Goal: Task Accomplishment & Management: Complete application form

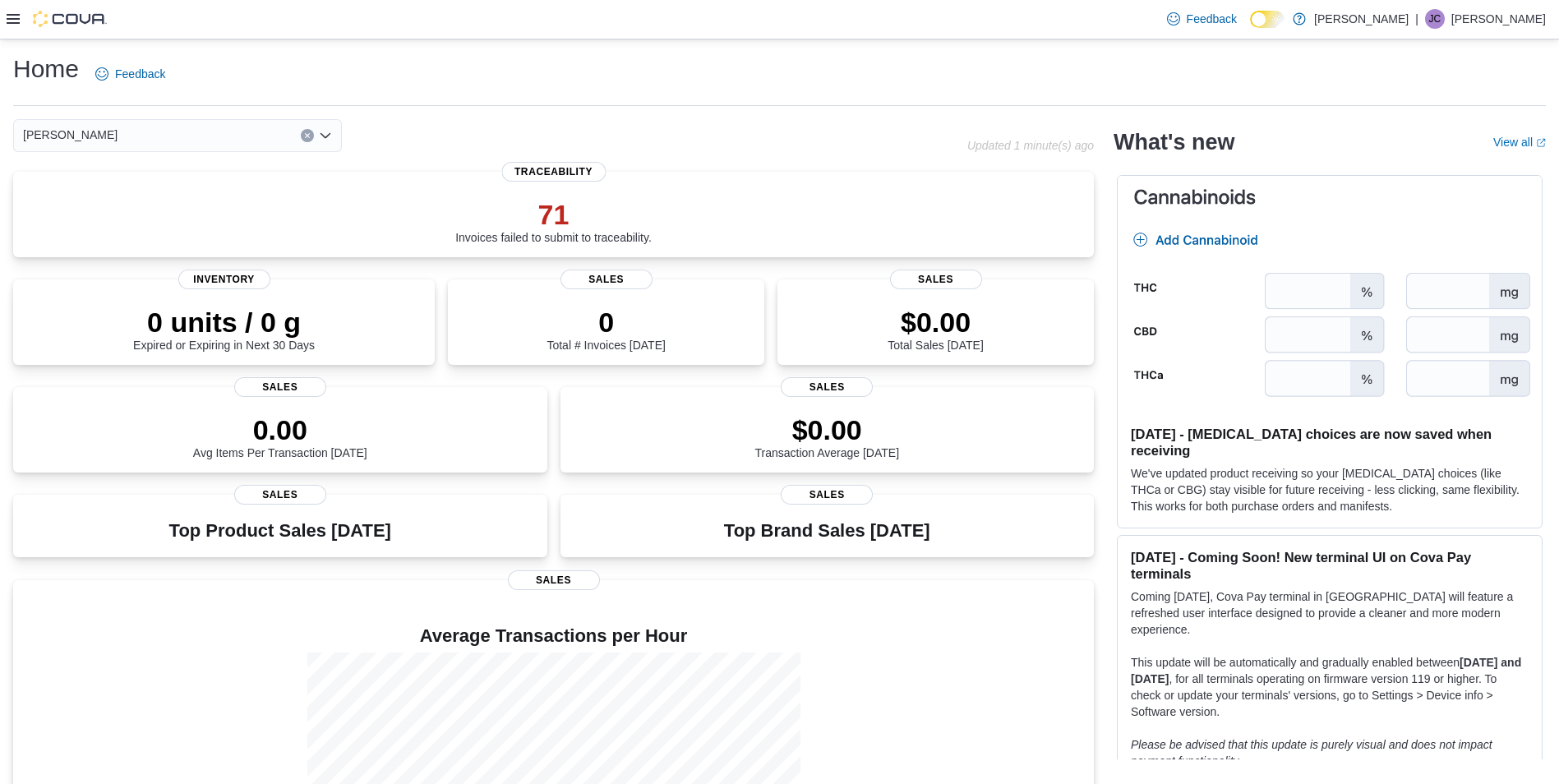
click at [15, 15] on icon at bounding box center [14, 18] width 14 height 10
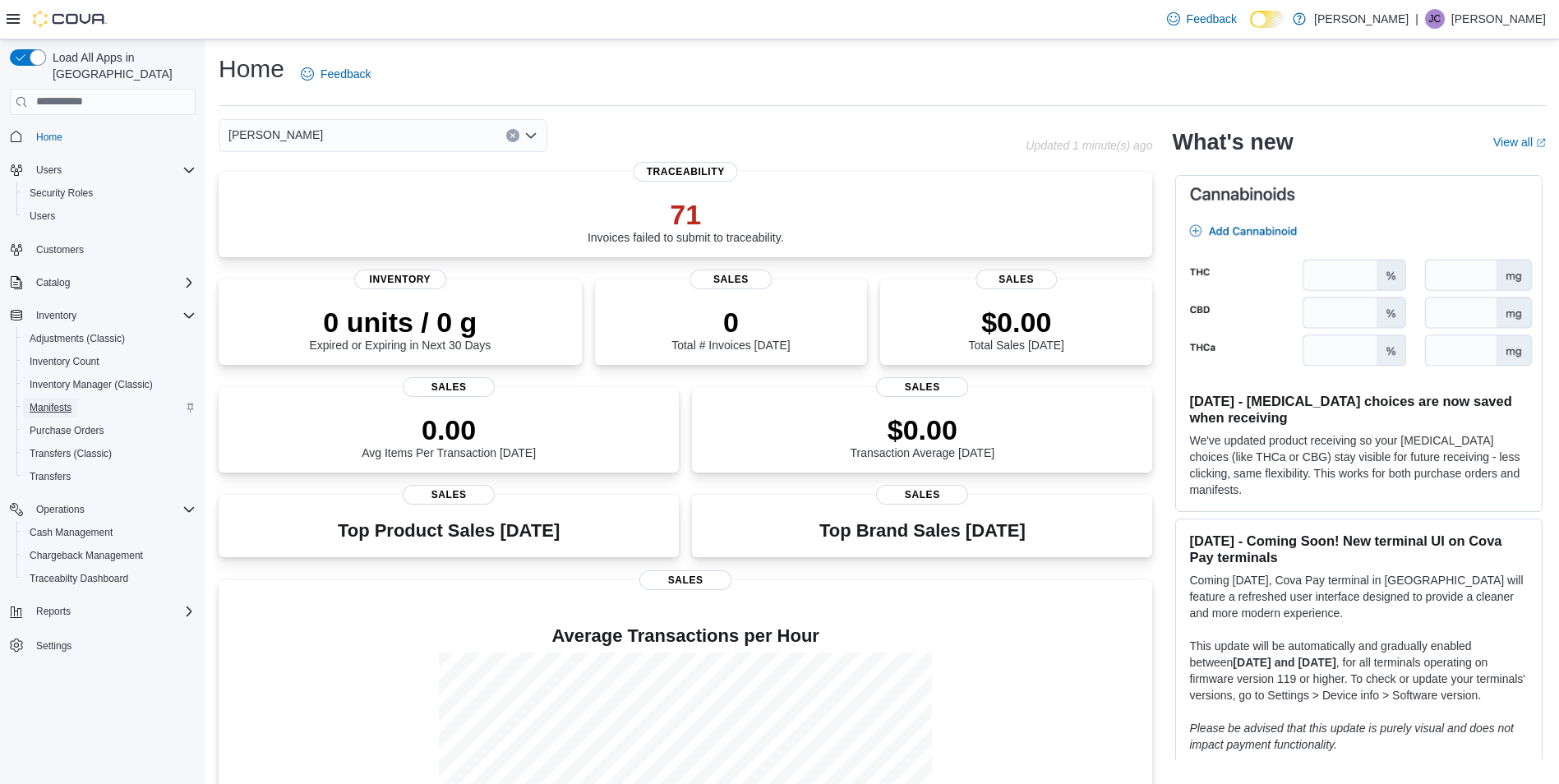
click at [51, 401] on span "Manifests" at bounding box center [50, 408] width 42 height 14
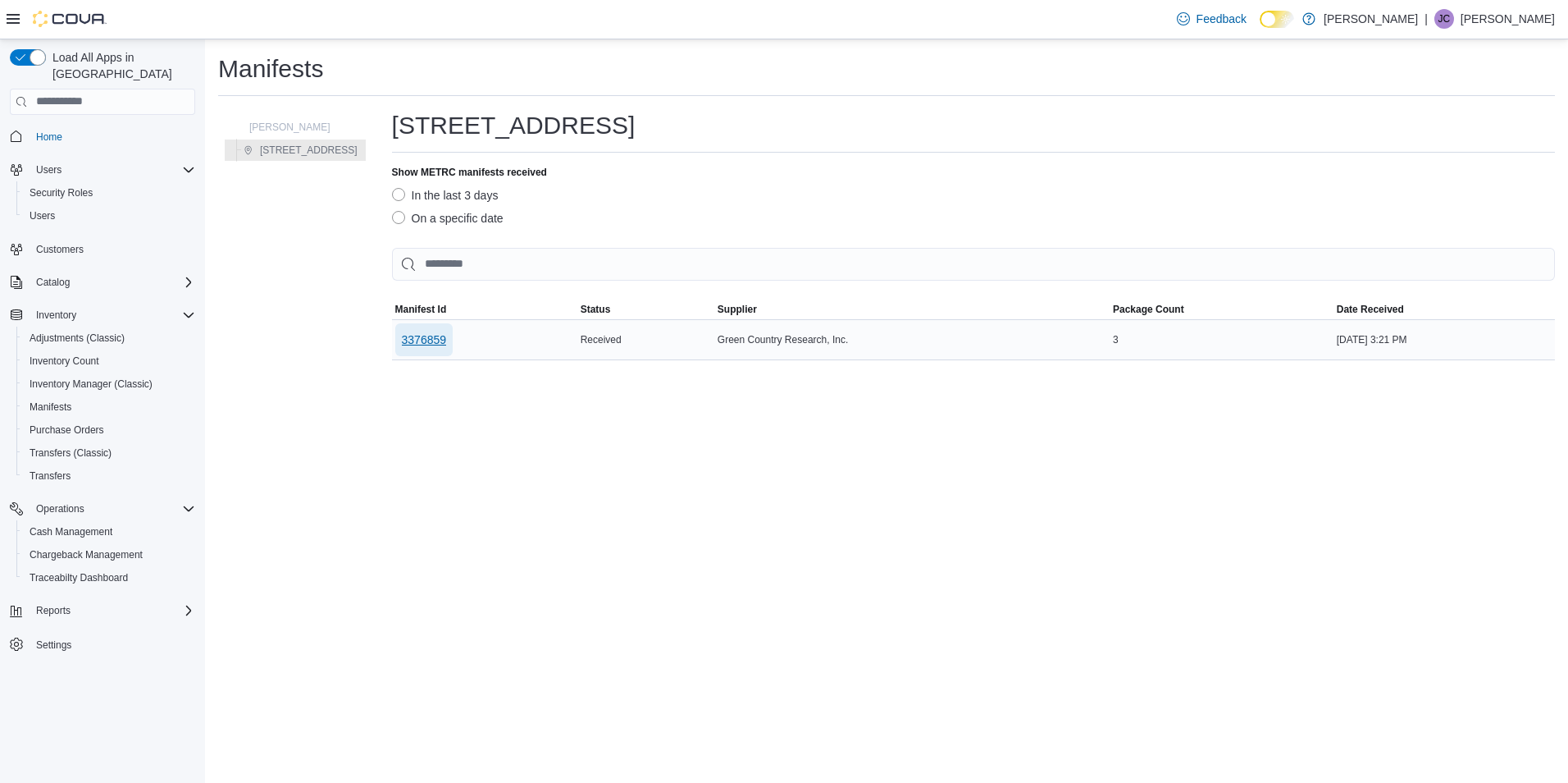
click at [429, 340] on span "3376859" at bounding box center [424, 339] width 45 height 16
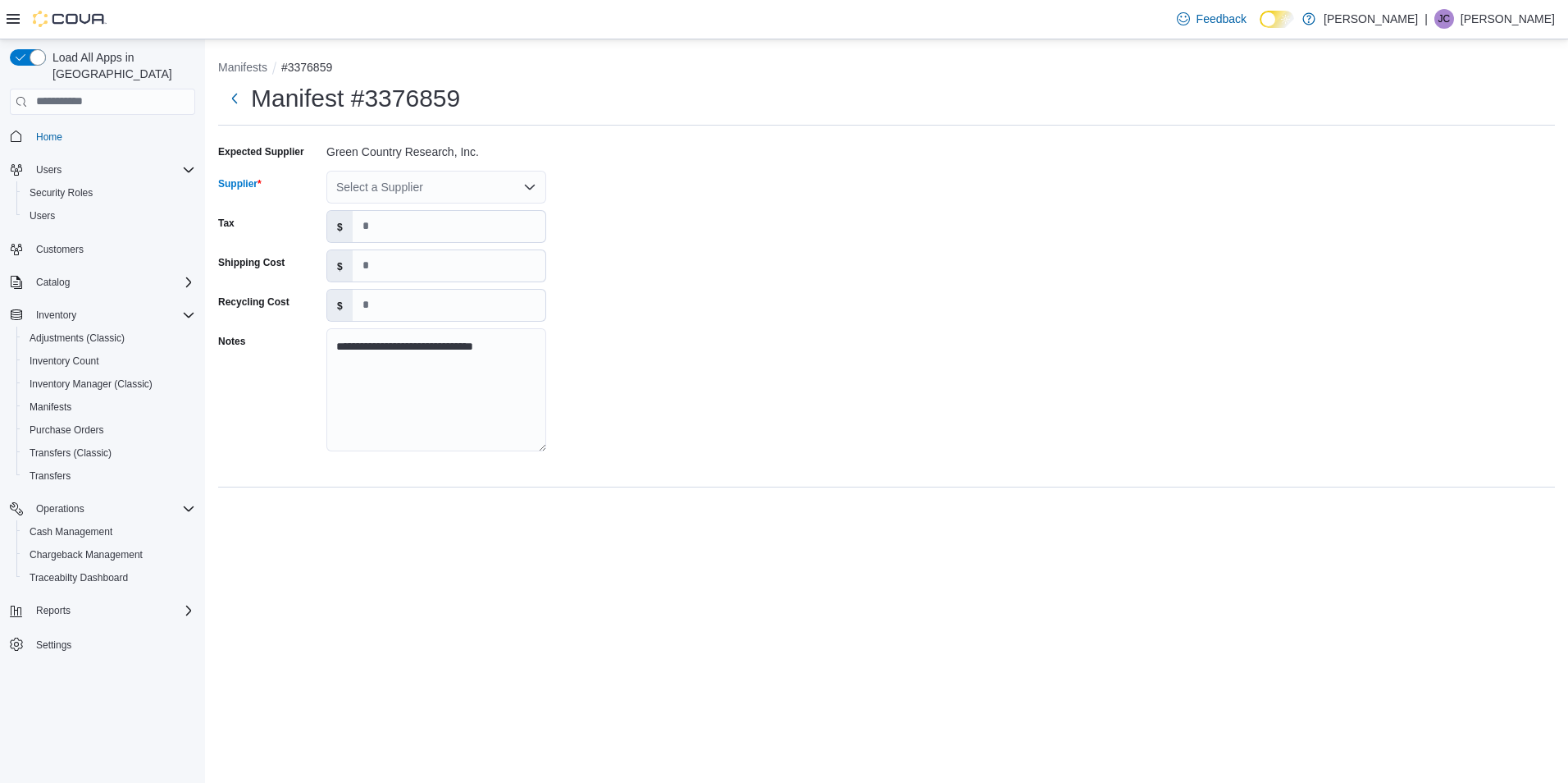
click at [383, 177] on div "Select a Supplier" at bounding box center [436, 187] width 220 height 33
type input "****"
click at [442, 216] on span "Gree n Rush Processing, LLC" at bounding box center [446, 214] width 181 height 16
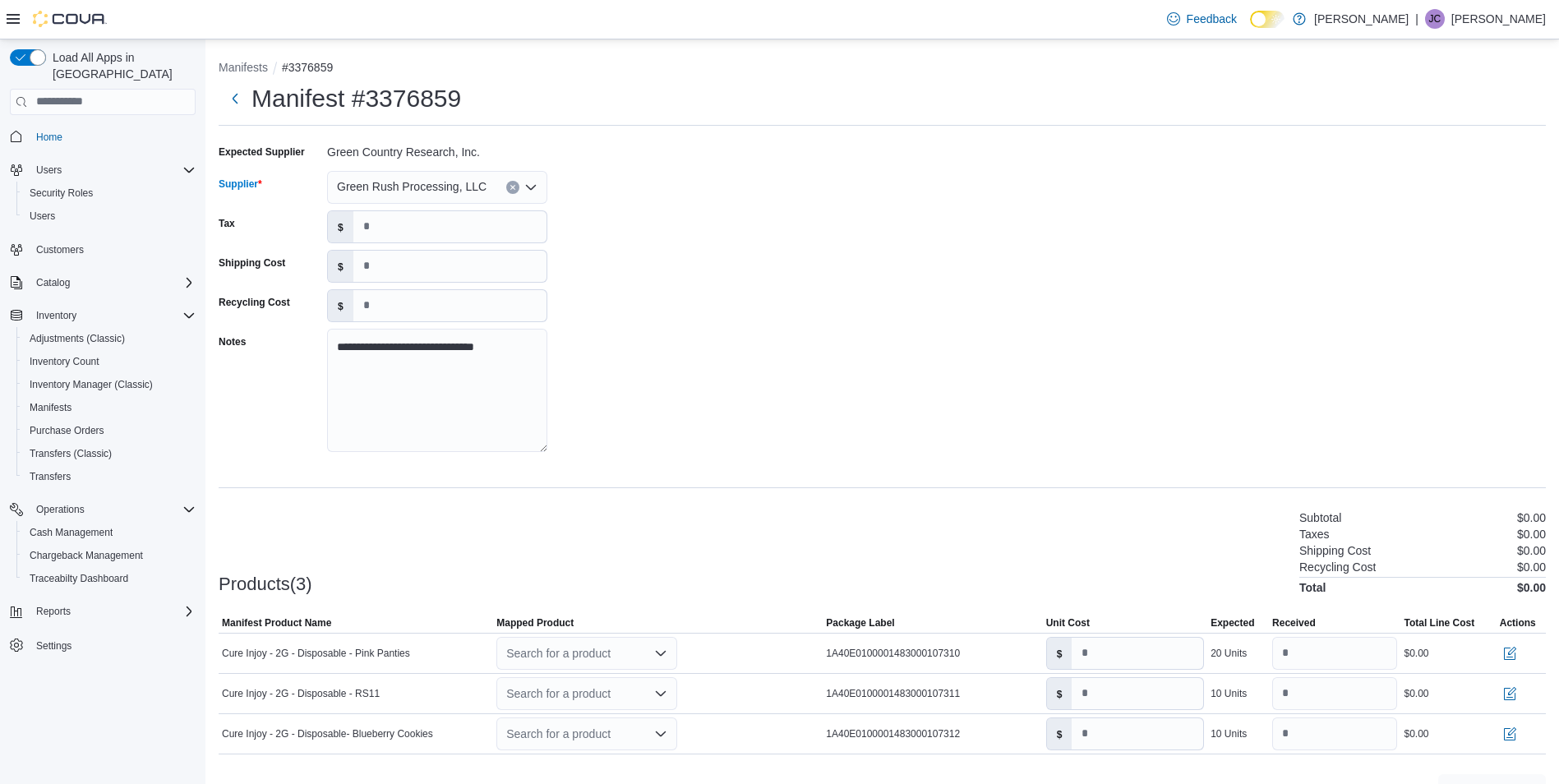
scroll to position [36, 0]
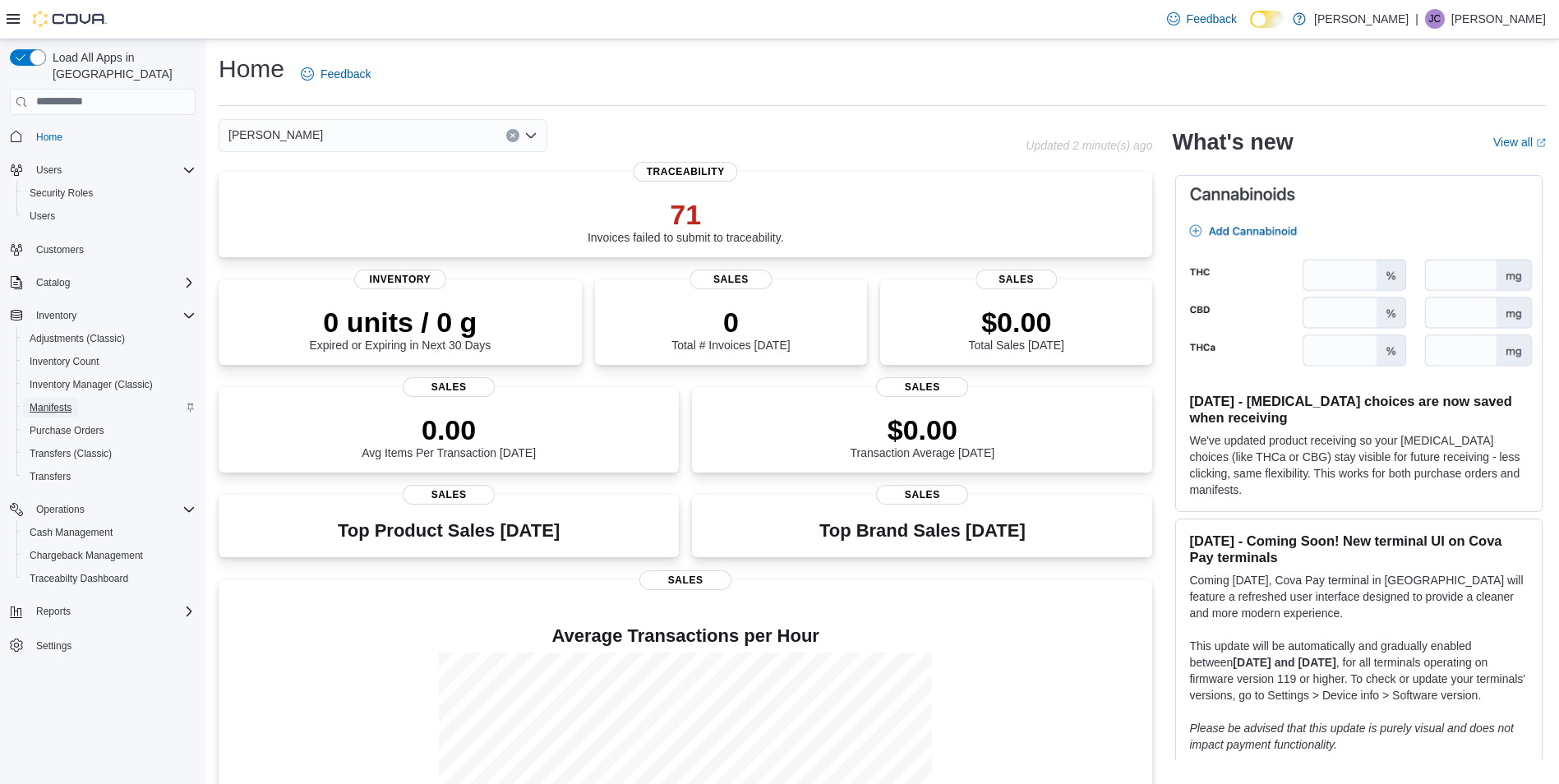
click at [62, 401] on span "Manifests" at bounding box center [50, 408] width 42 height 14
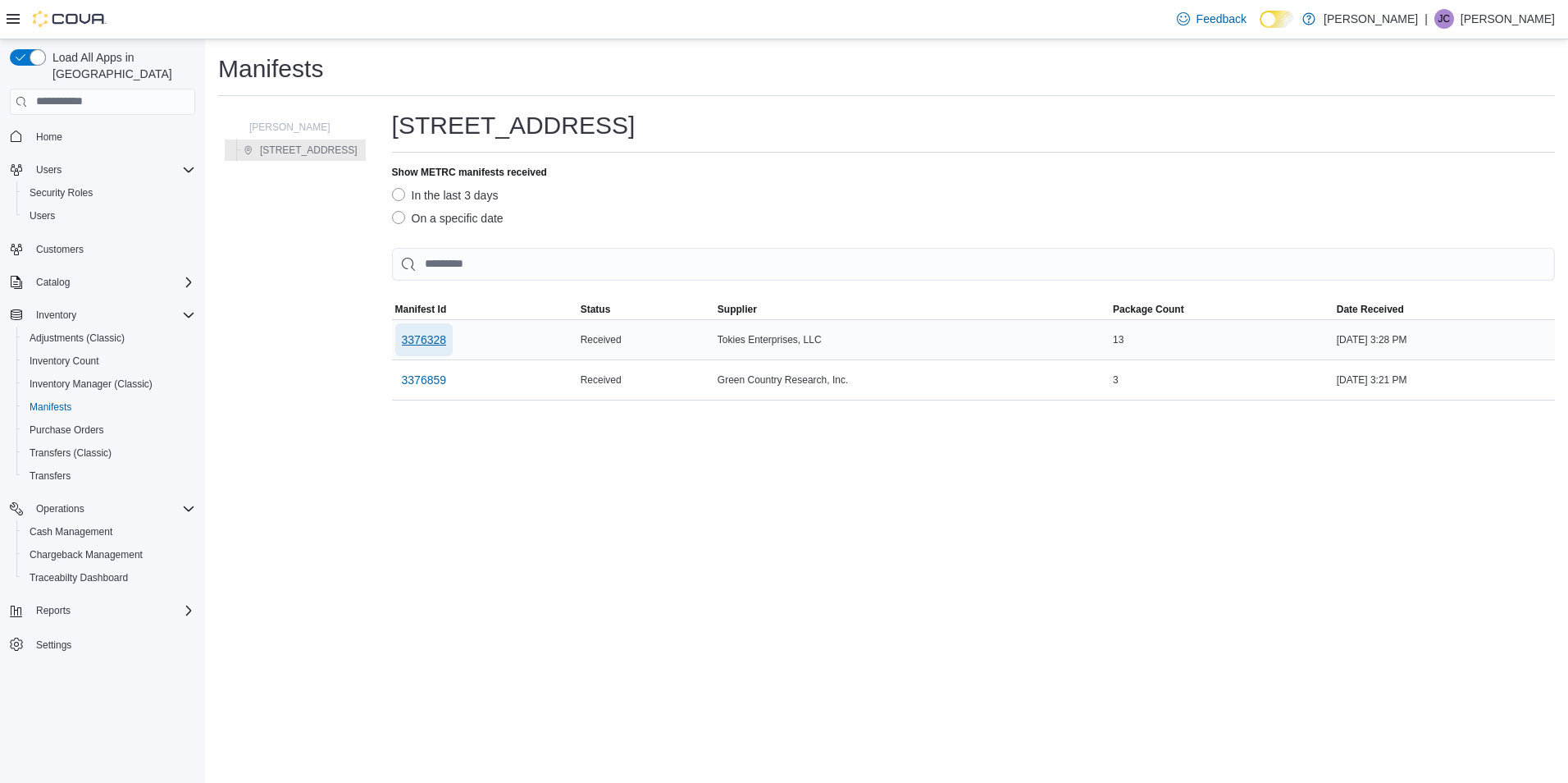
click at [432, 344] on span "3376328" at bounding box center [424, 339] width 45 height 16
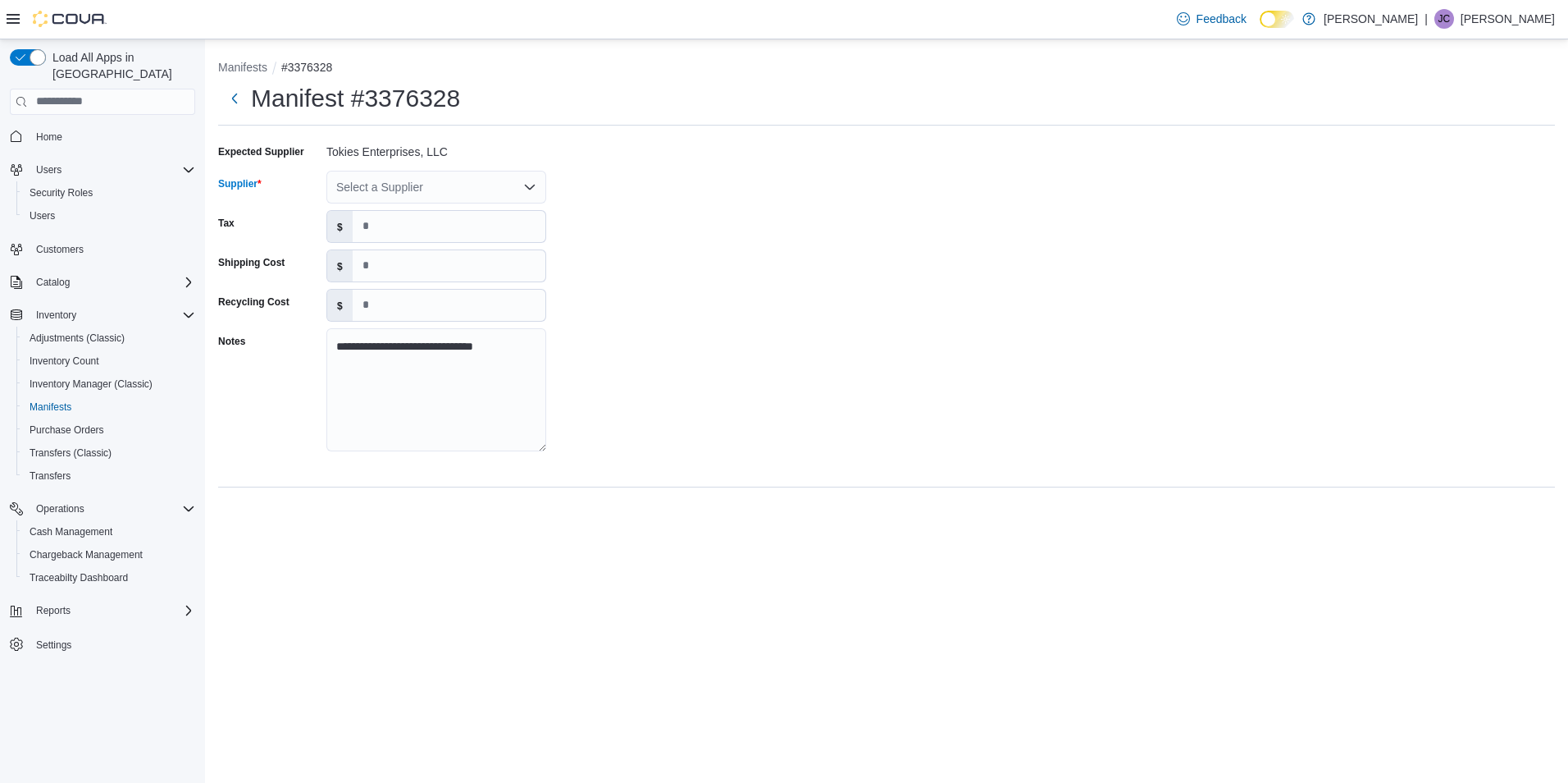
click at [476, 193] on div "Select a Supplier" at bounding box center [436, 187] width 220 height 33
type input "*"
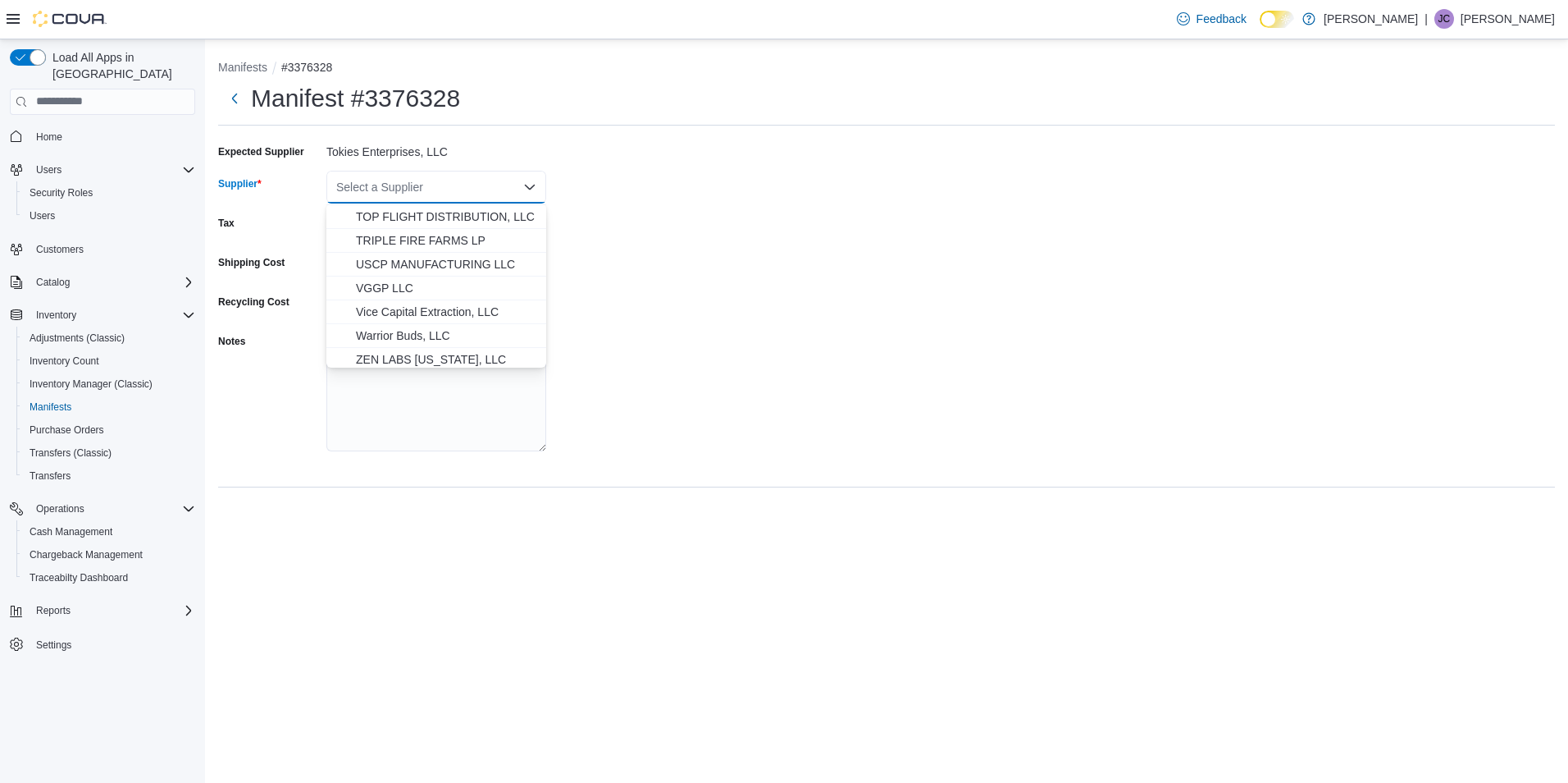
scroll to position [1025, 0]
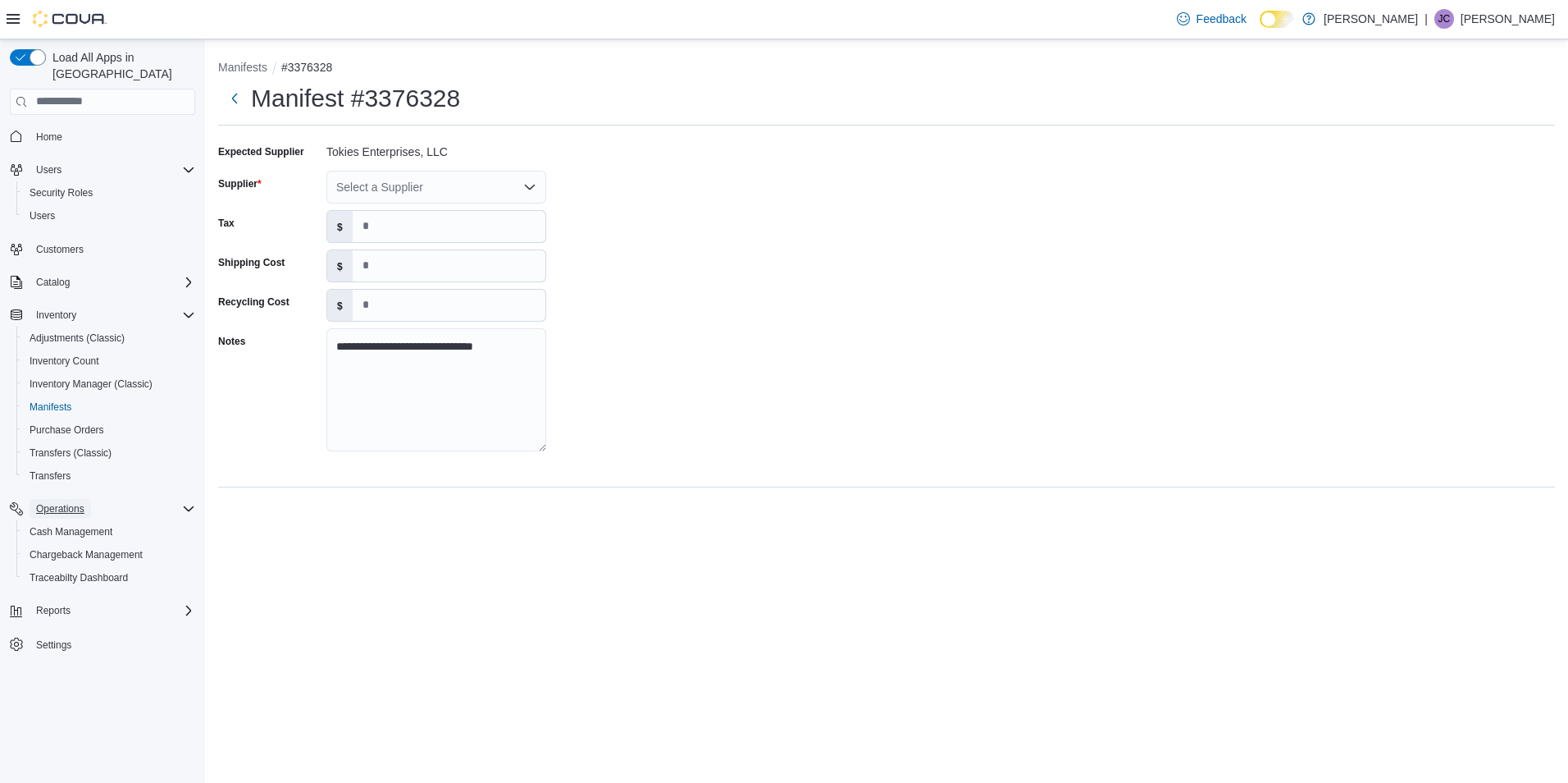
click at [70, 502] on span "Operations" at bounding box center [60, 509] width 48 height 14
click at [395, 187] on div "Select a Supplier" at bounding box center [436, 187] width 220 height 33
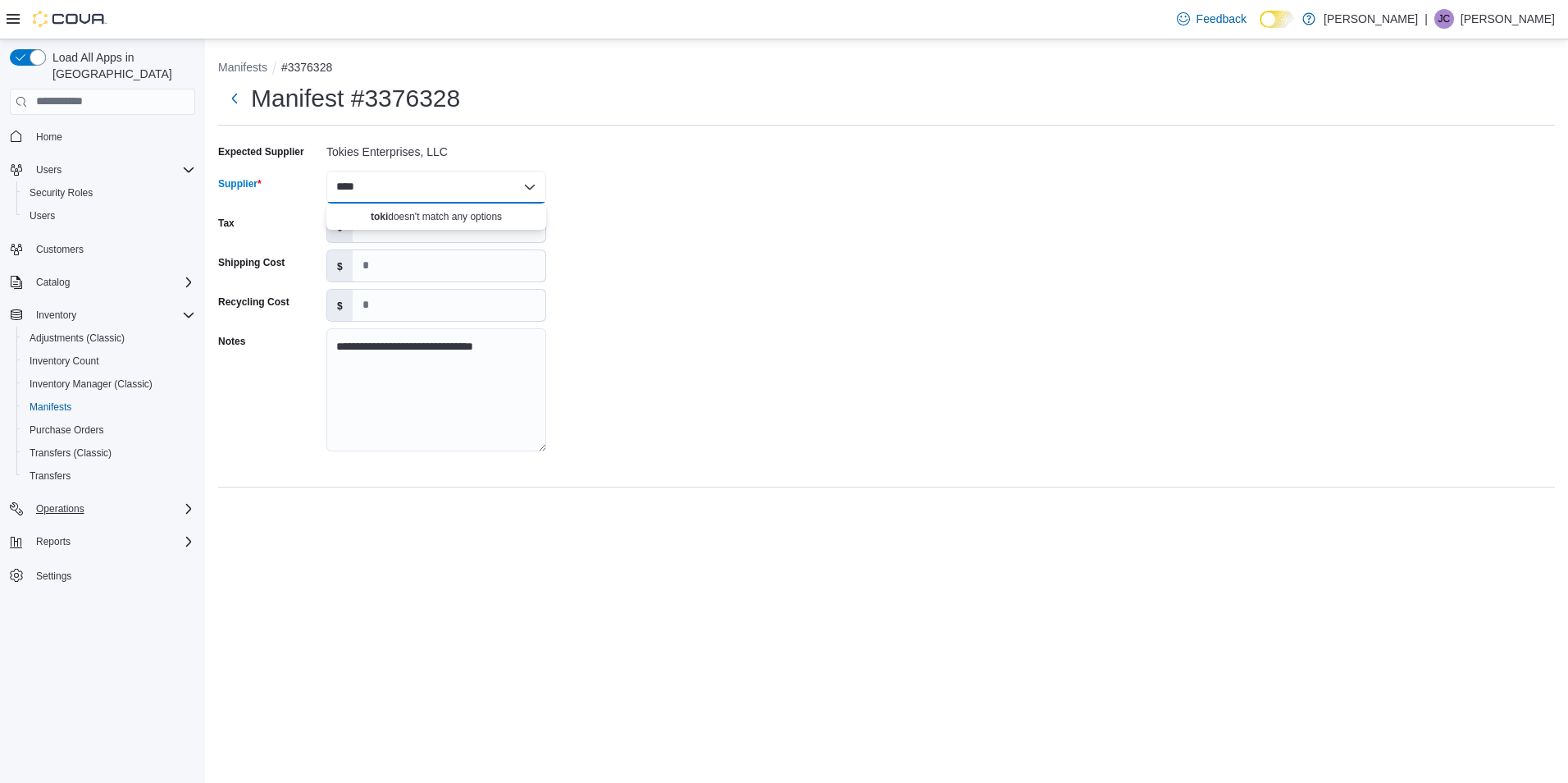
type input "****"
click at [116, 89] on input "search" at bounding box center [102, 101] width 185 height 26
click at [69, 331] on span "Adjustments (Classic)" at bounding box center [77, 338] width 96 height 14
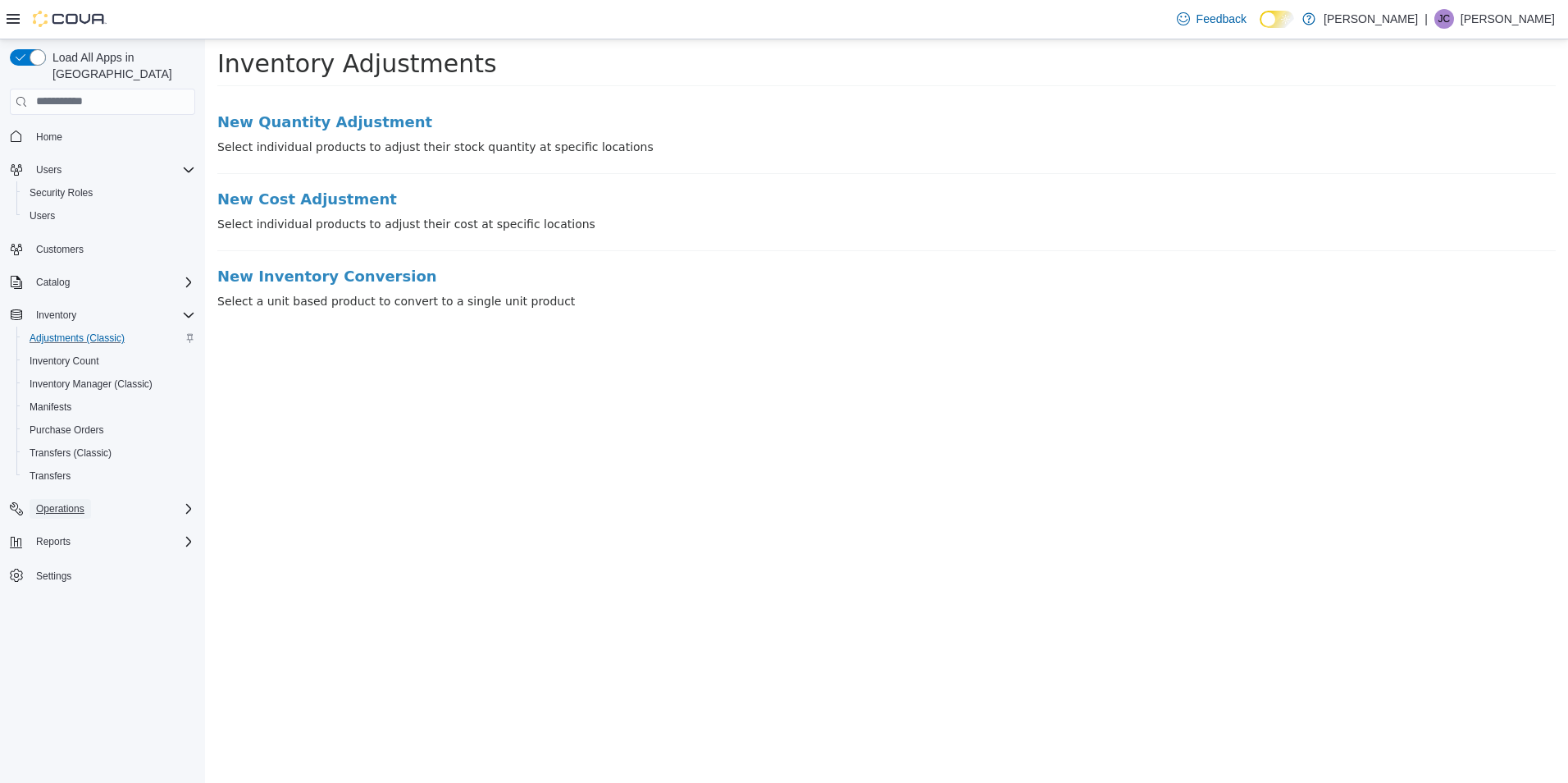
click at [69, 502] on span "Operations" at bounding box center [60, 509] width 48 height 14
click at [97, 601] on div "Reports" at bounding box center [113, 610] width 166 height 19
click at [37, 730] on span "Settings" at bounding box center [53, 737] width 36 height 14
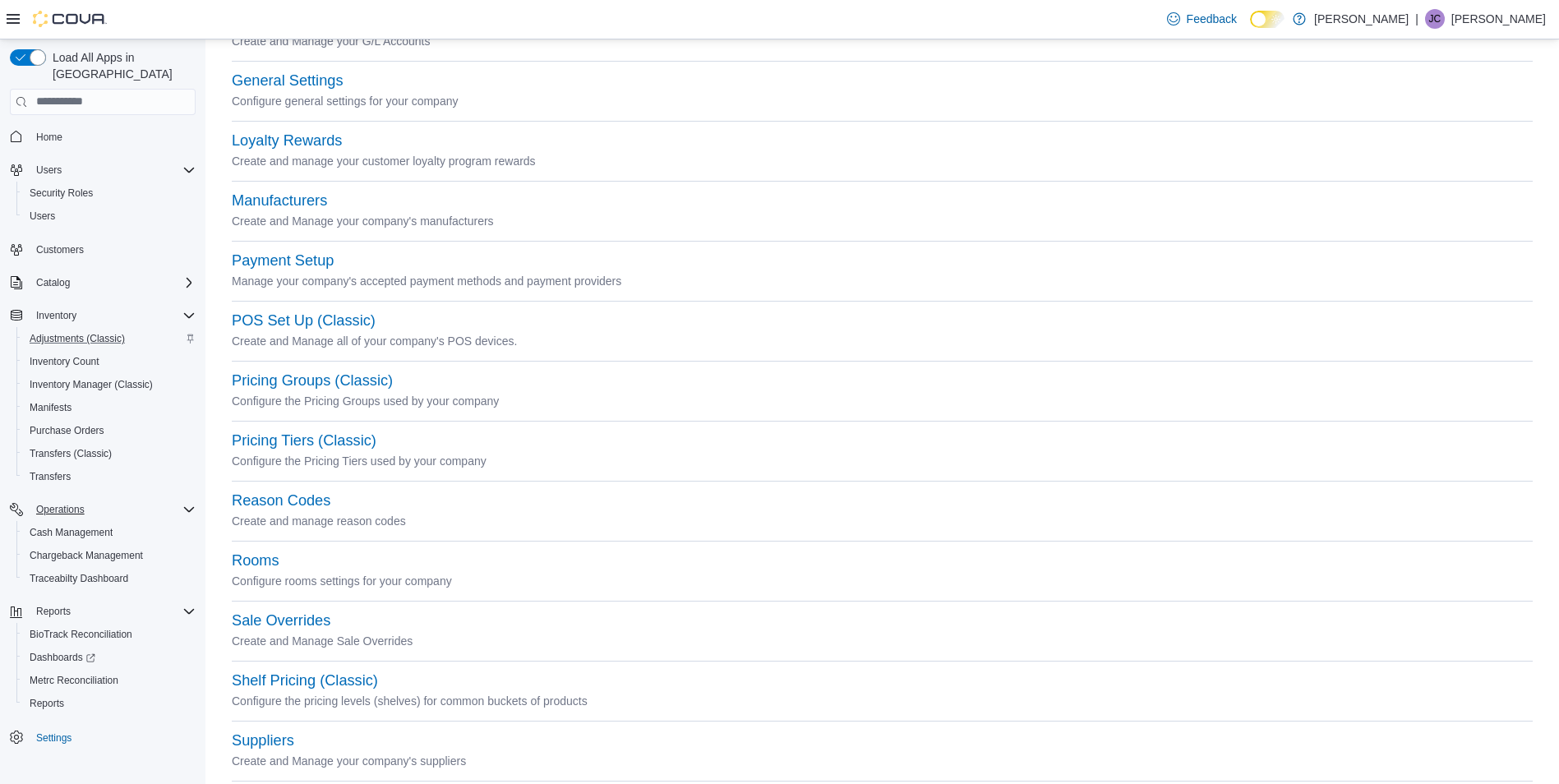
scroll to position [565, 0]
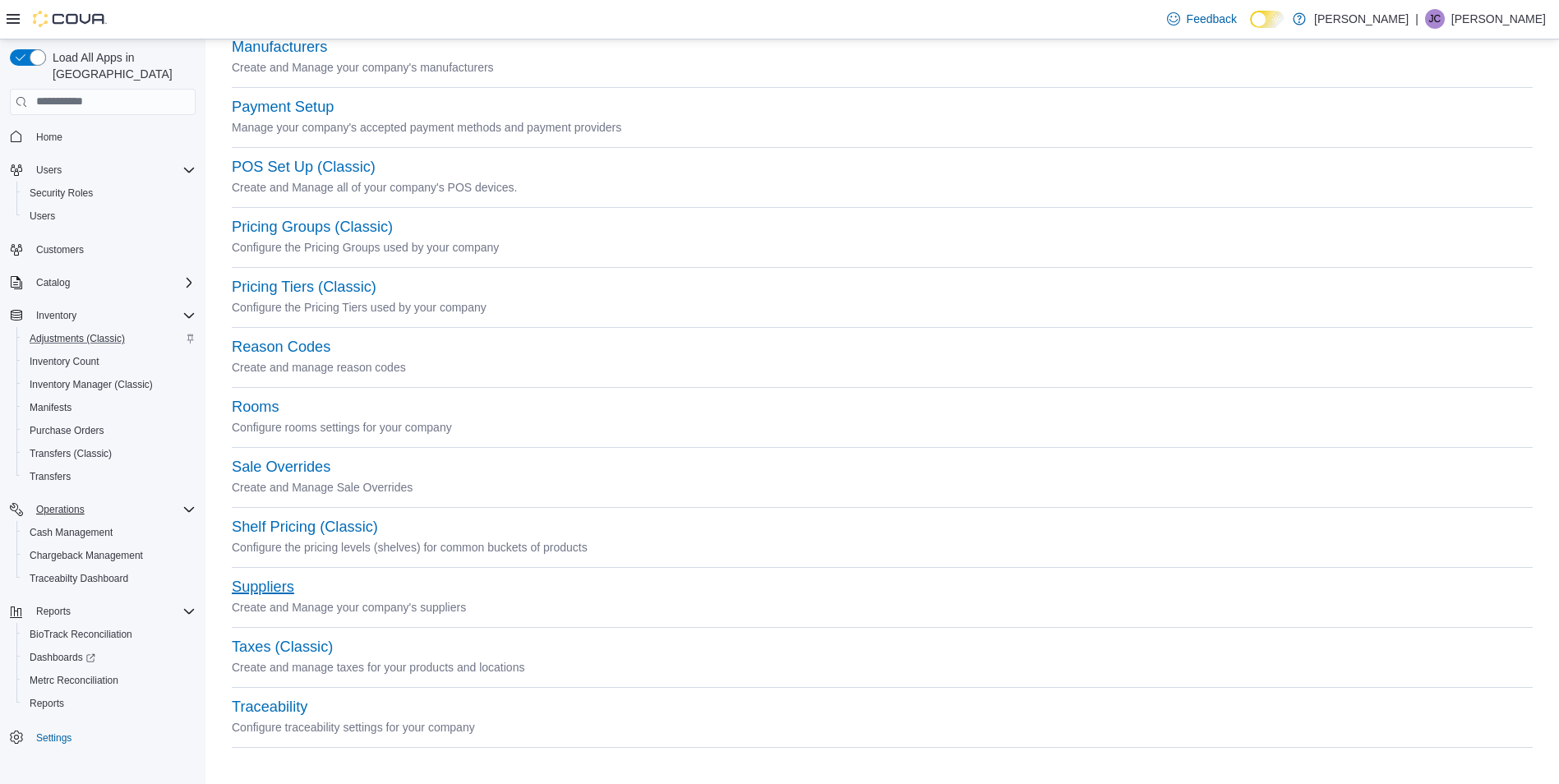
click at [254, 587] on button "Suppliers" at bounding box center [263, 587] width 63 height 17
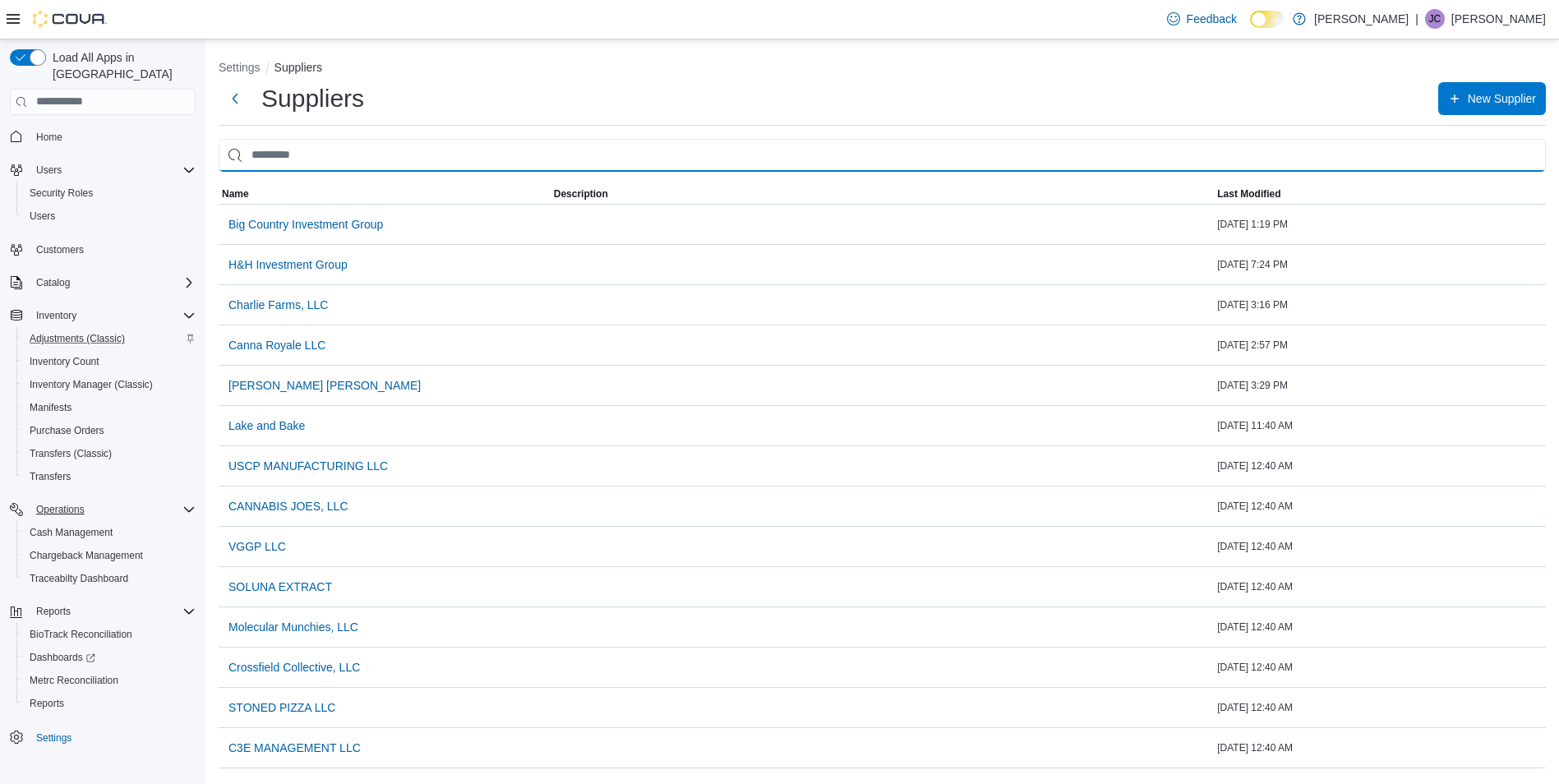
click at [311, 171] on input "search" at bounding box center [882, 156] width 1327 height 33
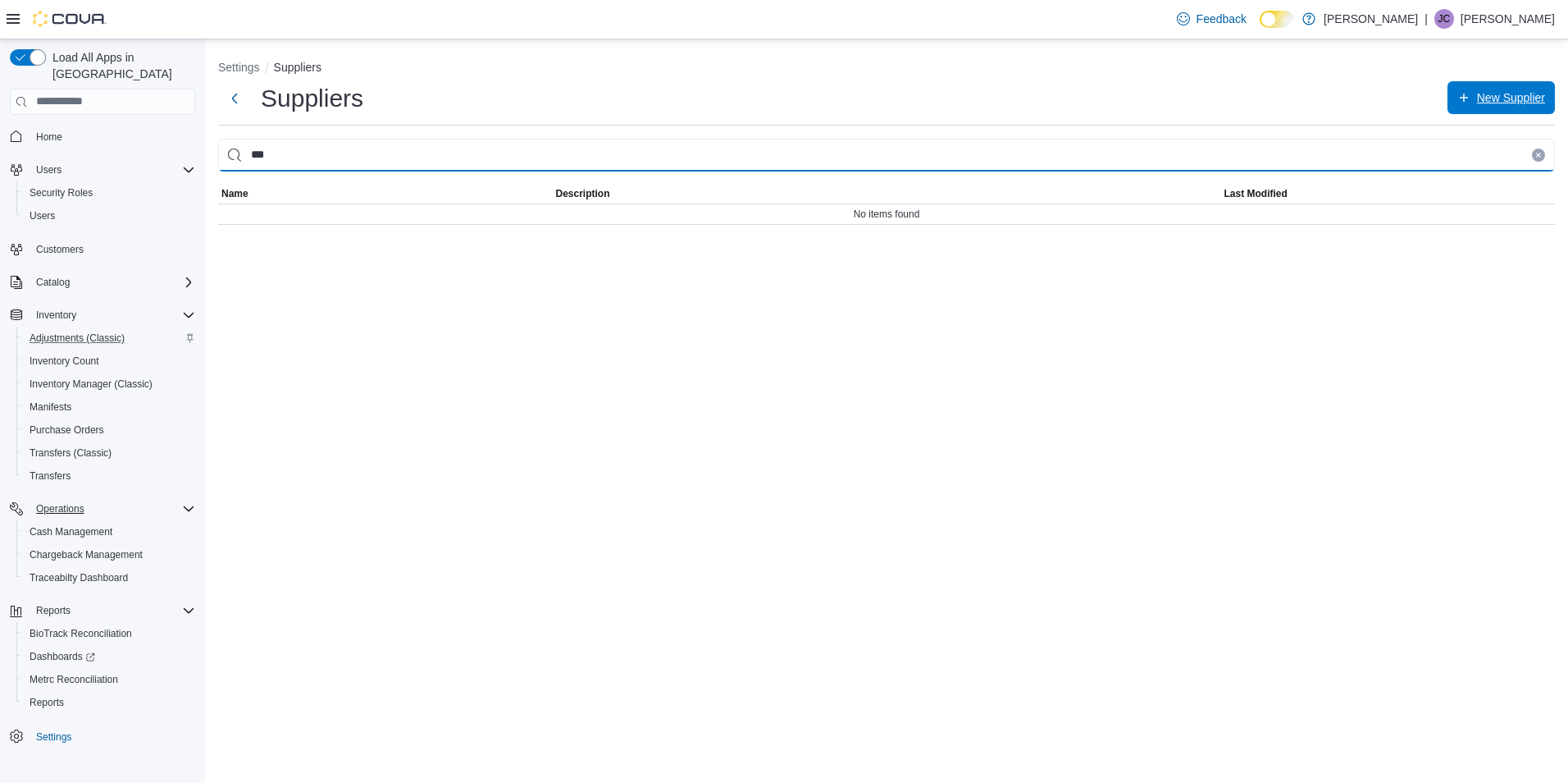
type input "***"
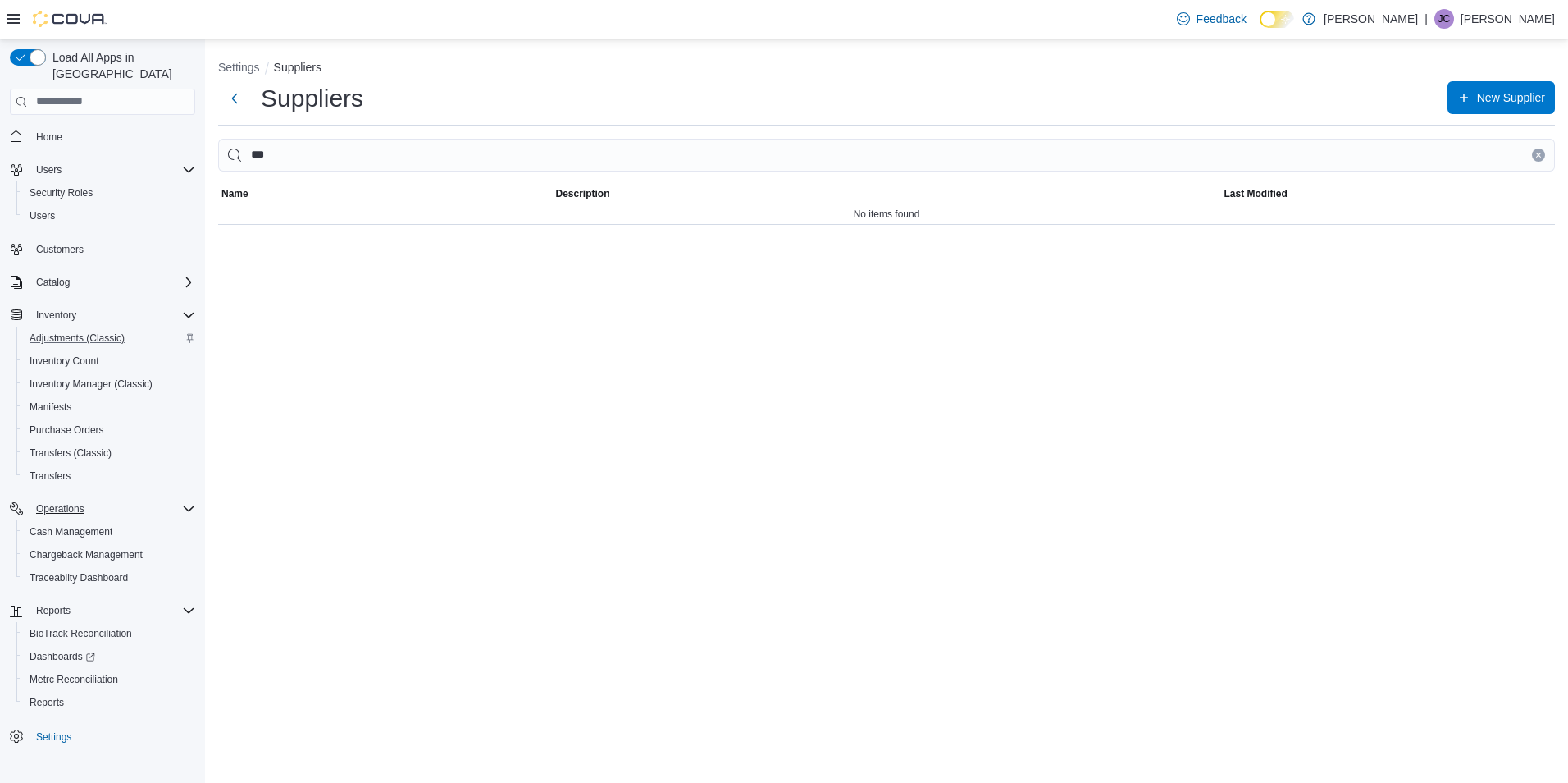
click at [1473, 104] on span "New Supplier" at bounding box center [1501, 98] width 88 height 33
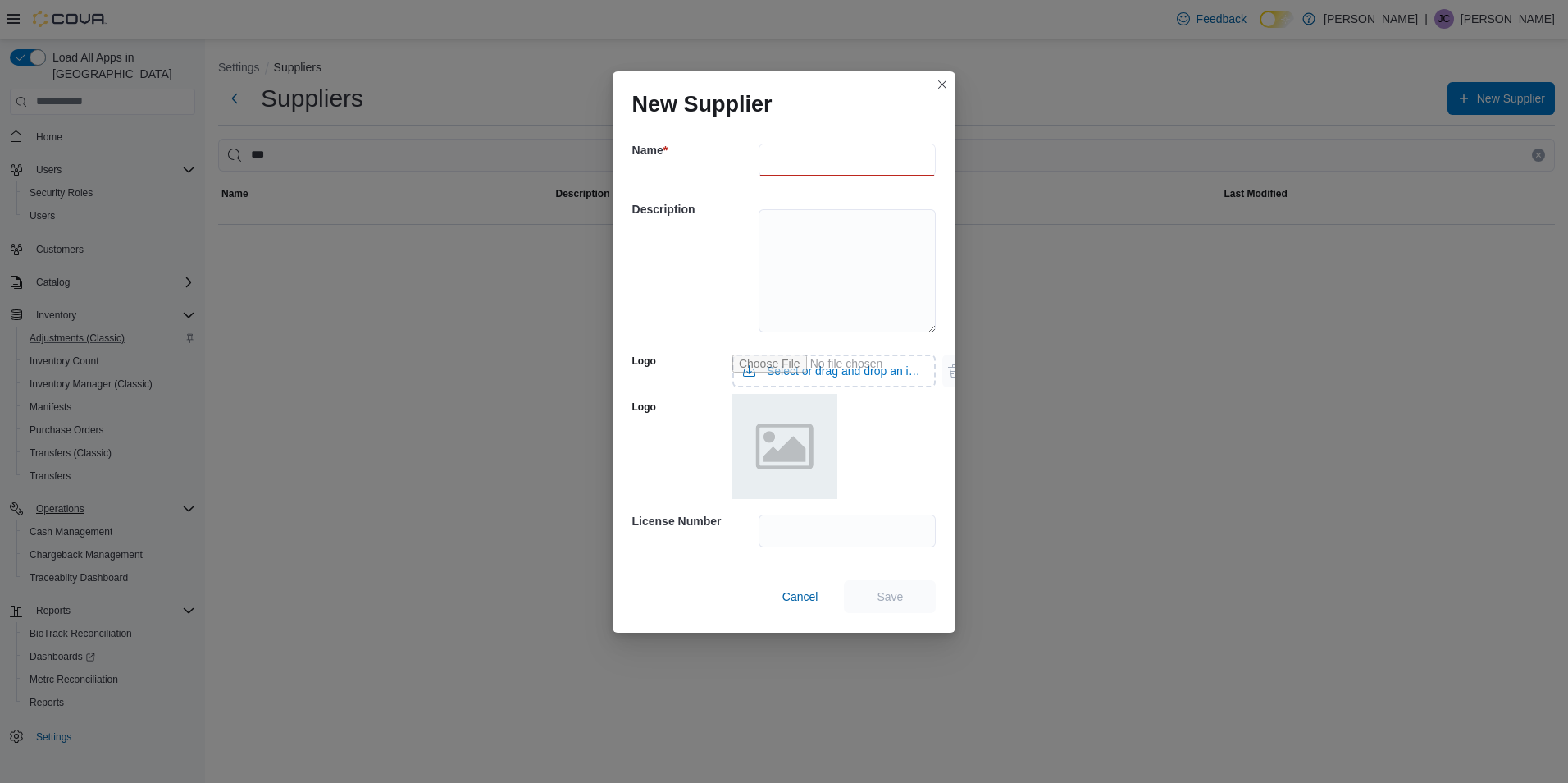
click at [830, 159] on input "text" at bounding box center [848, 160] width 178 height 33
type input "*"
click at [785, 524] on input "text" at bounding box center [848, 531] width 178 height 33
click at [873, 163] on input "**********" at bounding box center [848, 160] width 178 height 33
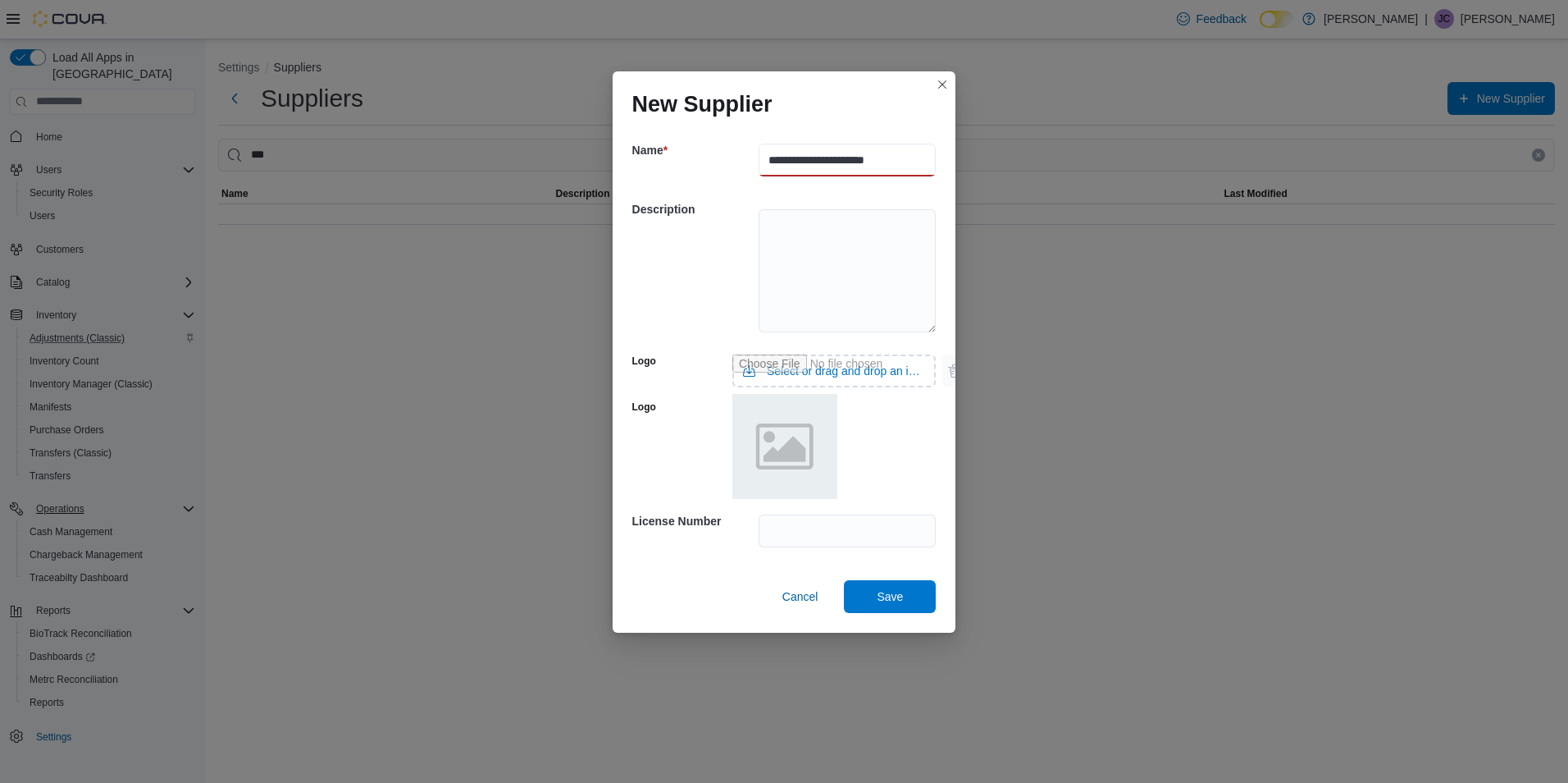
type input "**********"
click at [884, 237] on textarea at bounding box center [848, 270] width 178 height 123
type textarea "*"
type input "**********"
click at [889, 602] on span "Save" at bounding box center [889, 595] width 26 height 16
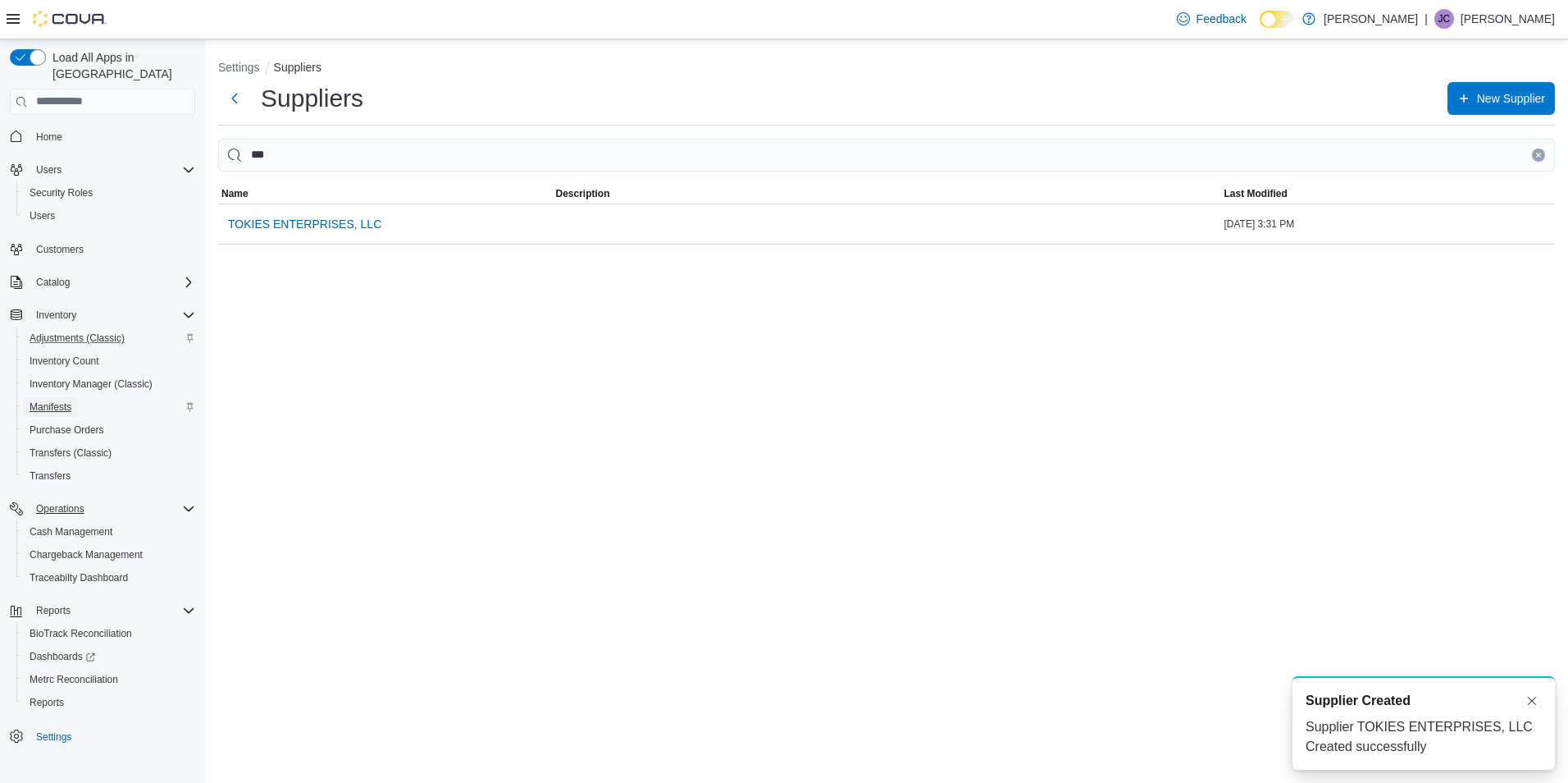
click at [52, 397] on span "Manifests" at bounding box center [50, 406] width 42 height 19
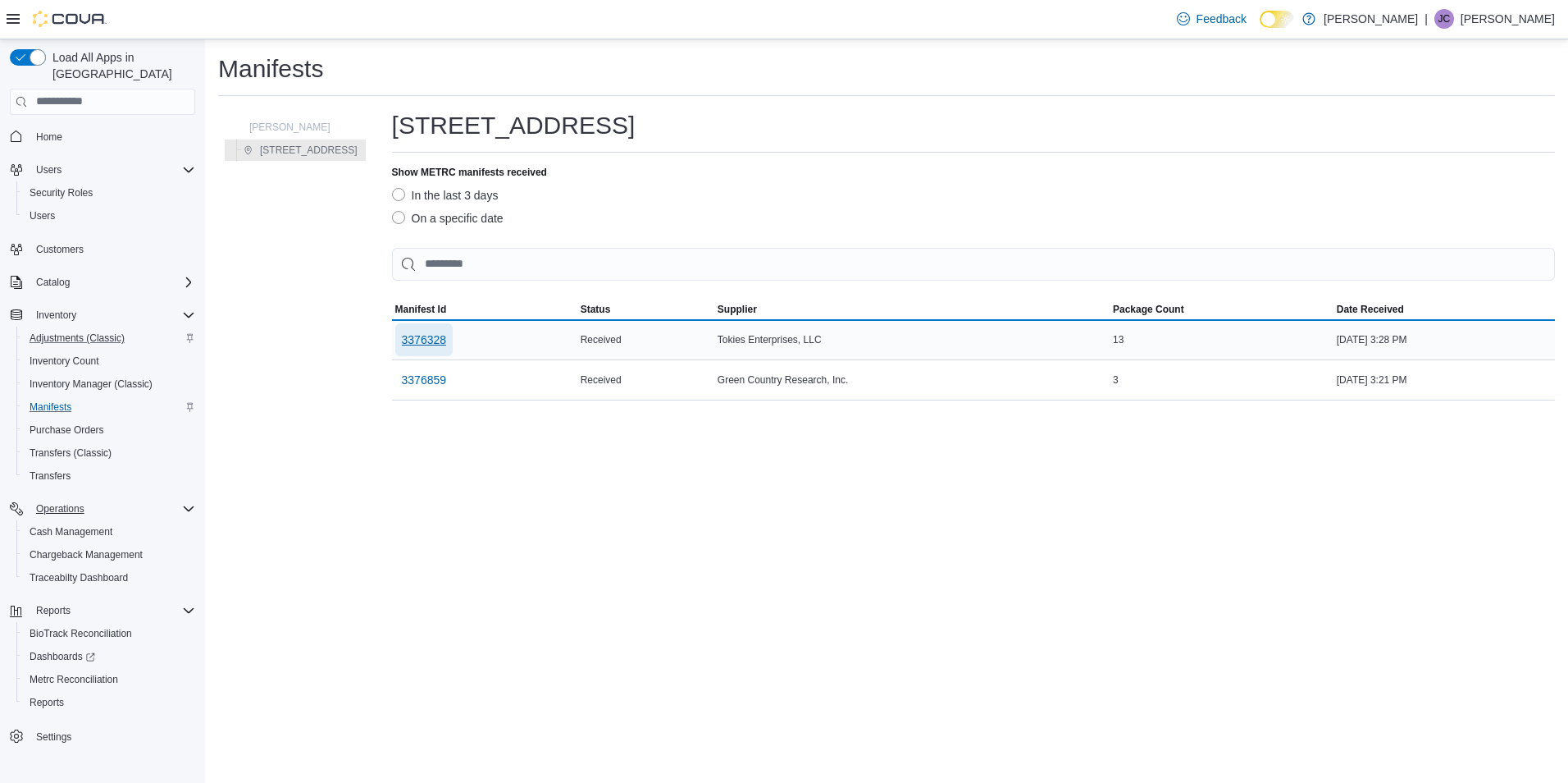
click at [417, 345] on span "3376328" at bounding box center [424, 339] width 45 height 16
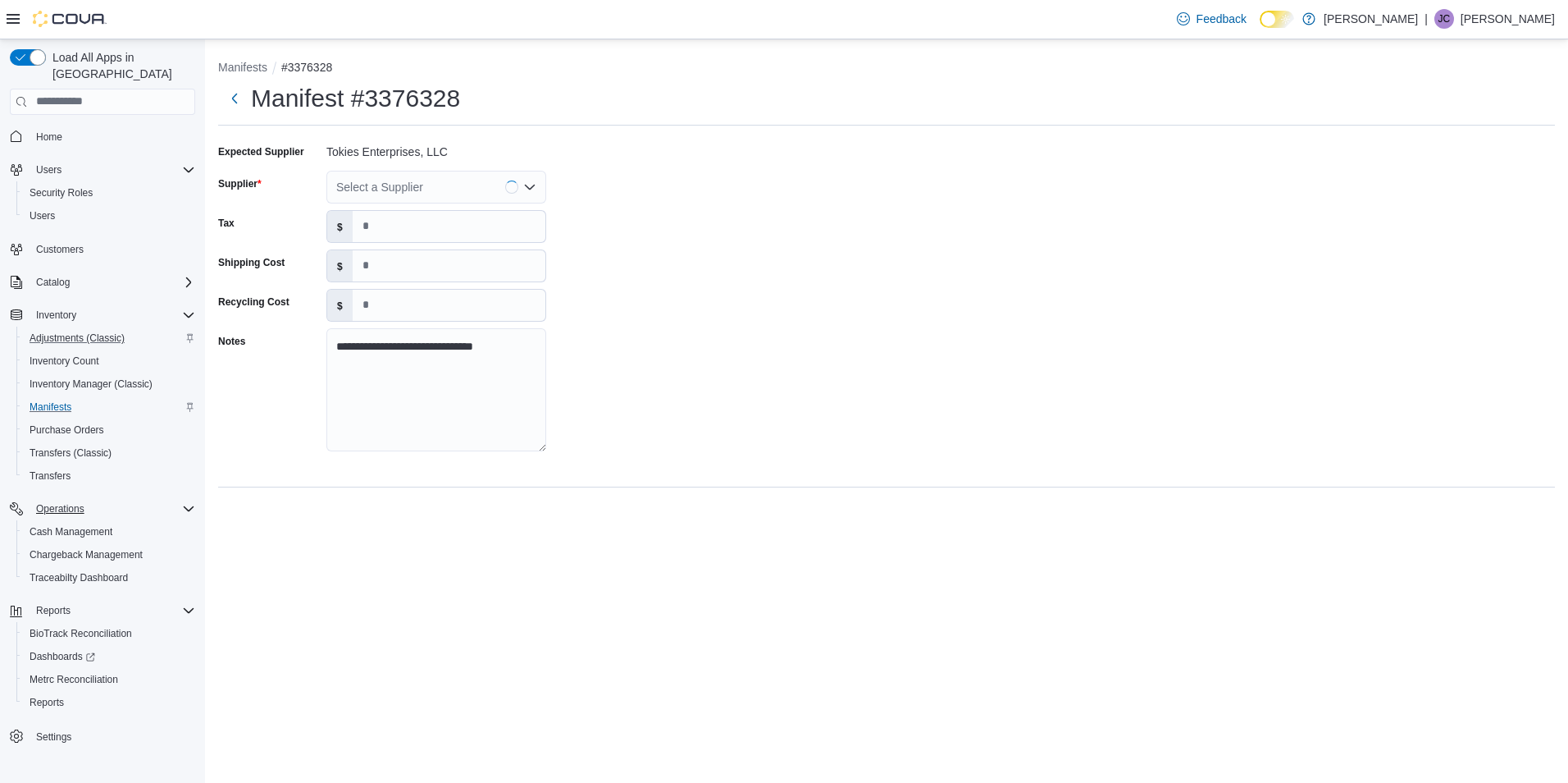
click at [439, 185] on div "Select a Supplier" at bounding box center [436, 187] width 220 height 33
type input "*****"
click at [491, 210] on span "TOKIE S ENTERPRISES, LLC" at bounding box center [446, 214] width 181 height 16
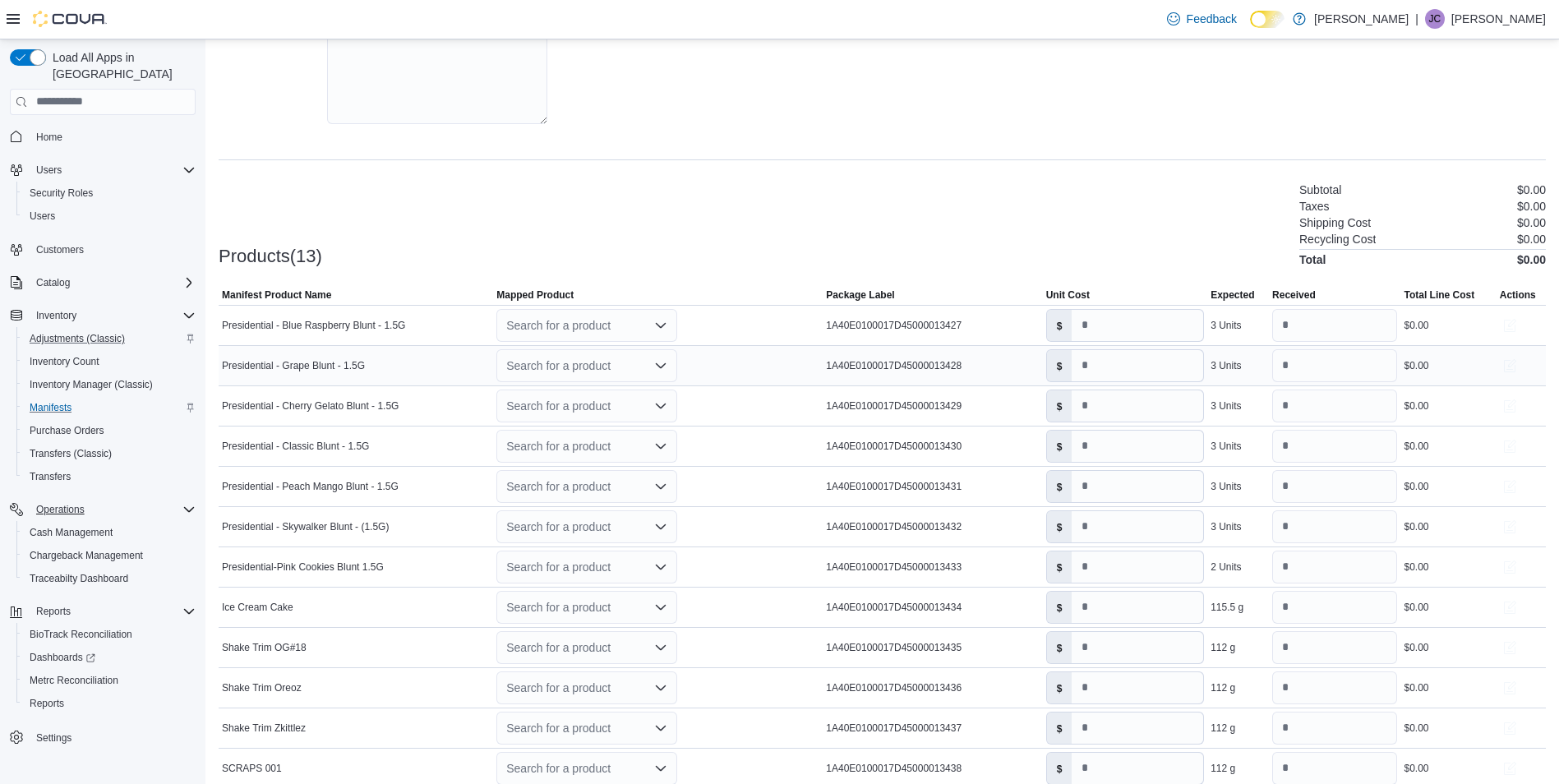
scroll to position [329, 0]
click at [627, 327] on div "Search for a product" at bounding box center [586, 325] width 181 height 33
click at [612, 347] on div "Create a new product" at bounding box center [575, 354] width 95 height 14
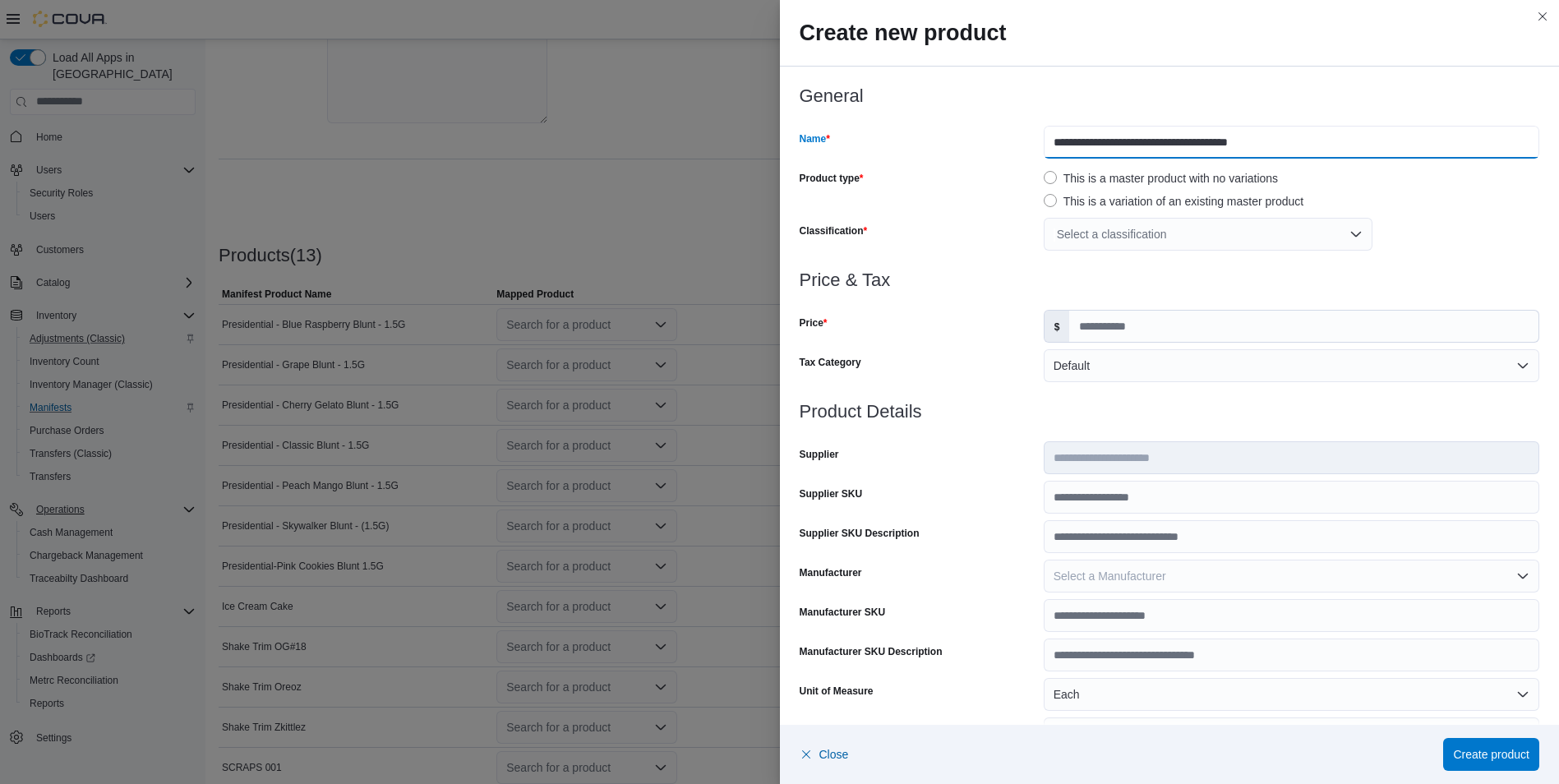
drag, startPoint x: 1113, startPoint y: 145, endPoint x: 1033, endPoint y: 150, distance: 80.2
click at [1033, 150] on div "**********" at bounding box center [1170, 142] width 741 height 33
type input "**********"
click at [1176, 227] on div "Select a classification" at bounding box center [1208, 234] width 329 height 33
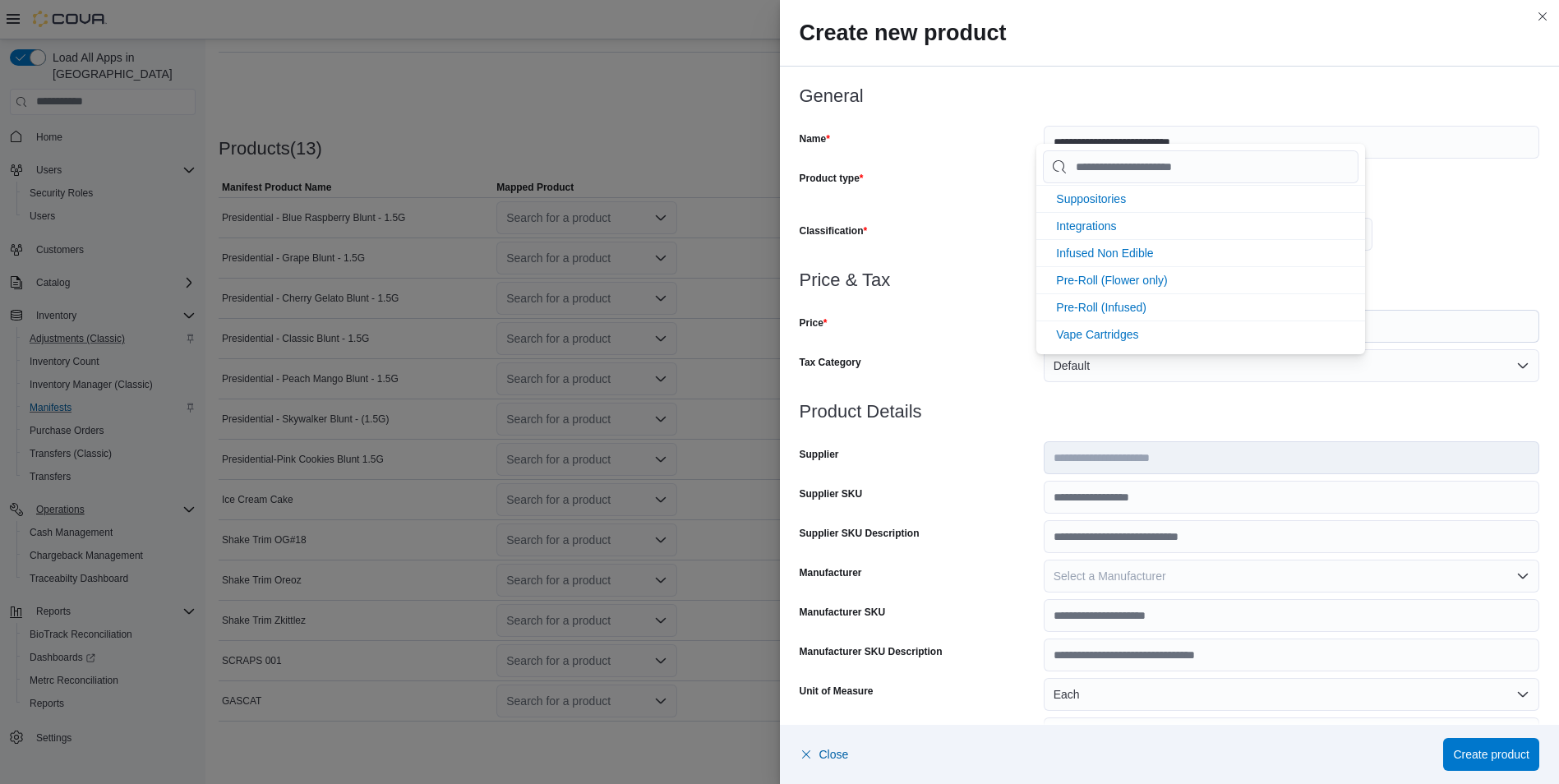
scroll to position [439, 0]
click at [1140, 299] on span "Pre-Roll (Infused)" at bounding box center [1101, 305] width 90 height 14
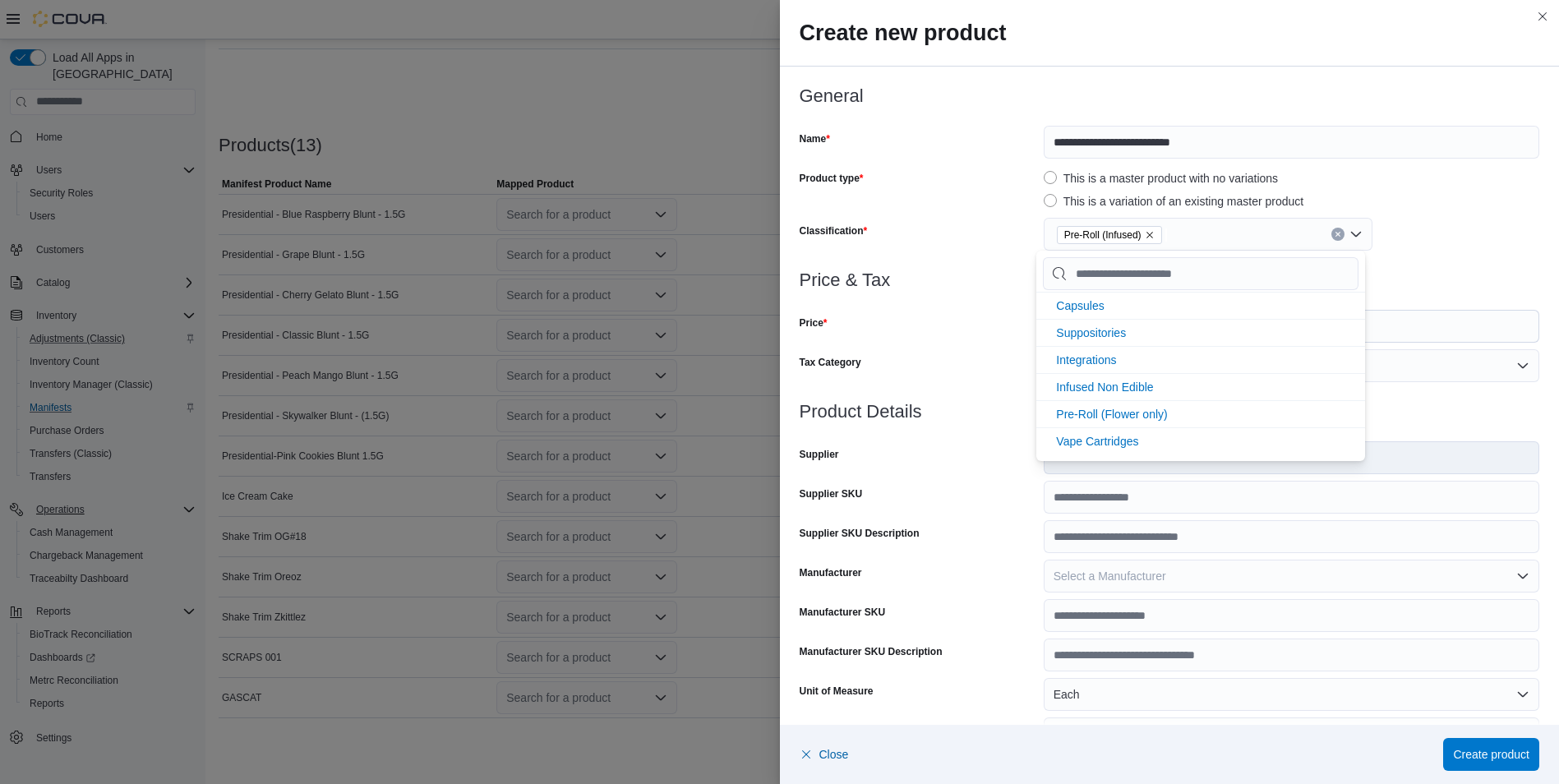
scroll to position [327, 0]
click at [949, 327] on div "Price" at bounding box center [919, 326] width 238 height 33
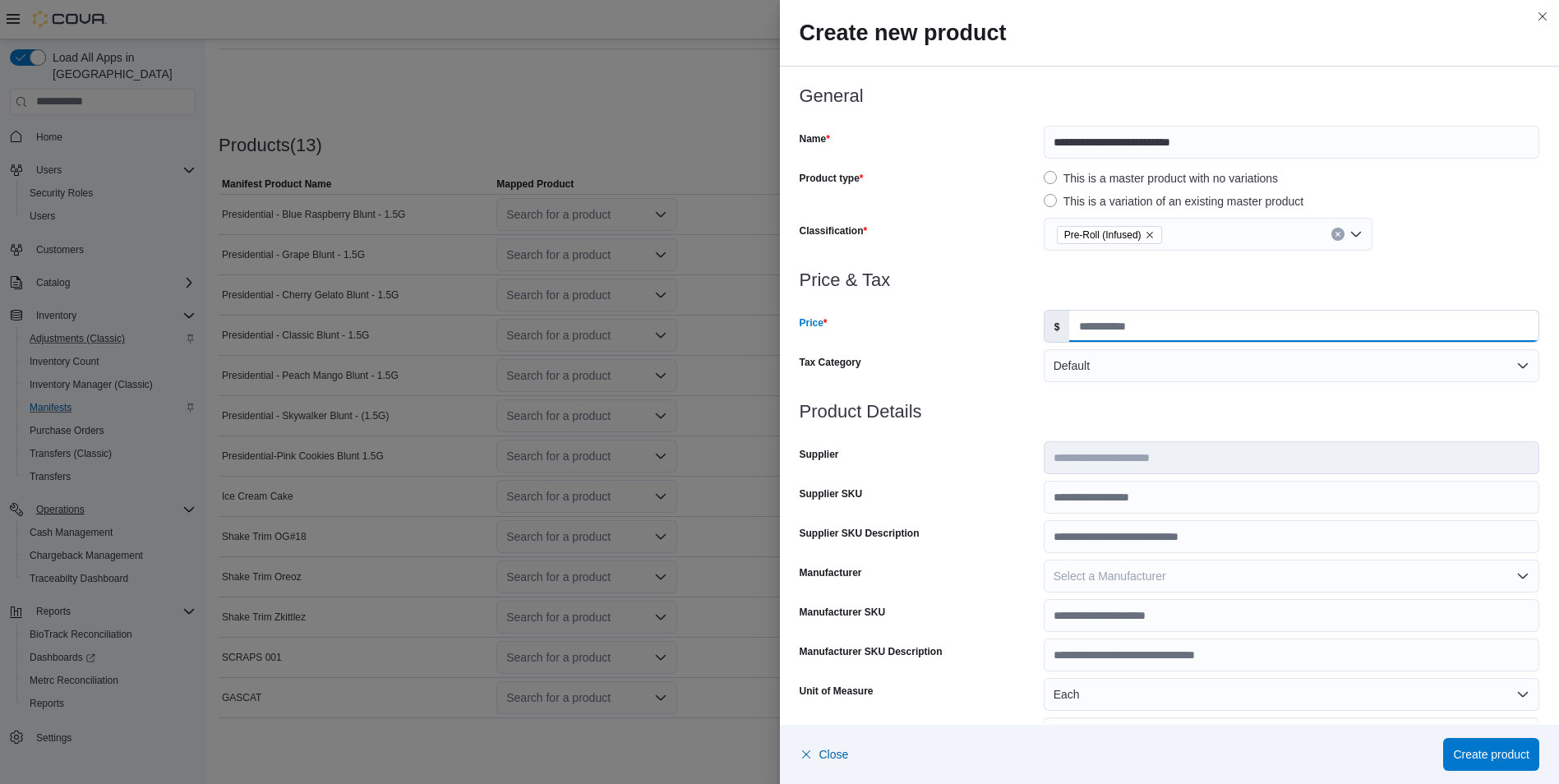
click at [1121, 334] on input "Price" at bounding box center [1303, 326] width 469 height 31
type input "**"
click at [829, 765] on span "Close" at bounding box center [824, 754] width 49 height 33
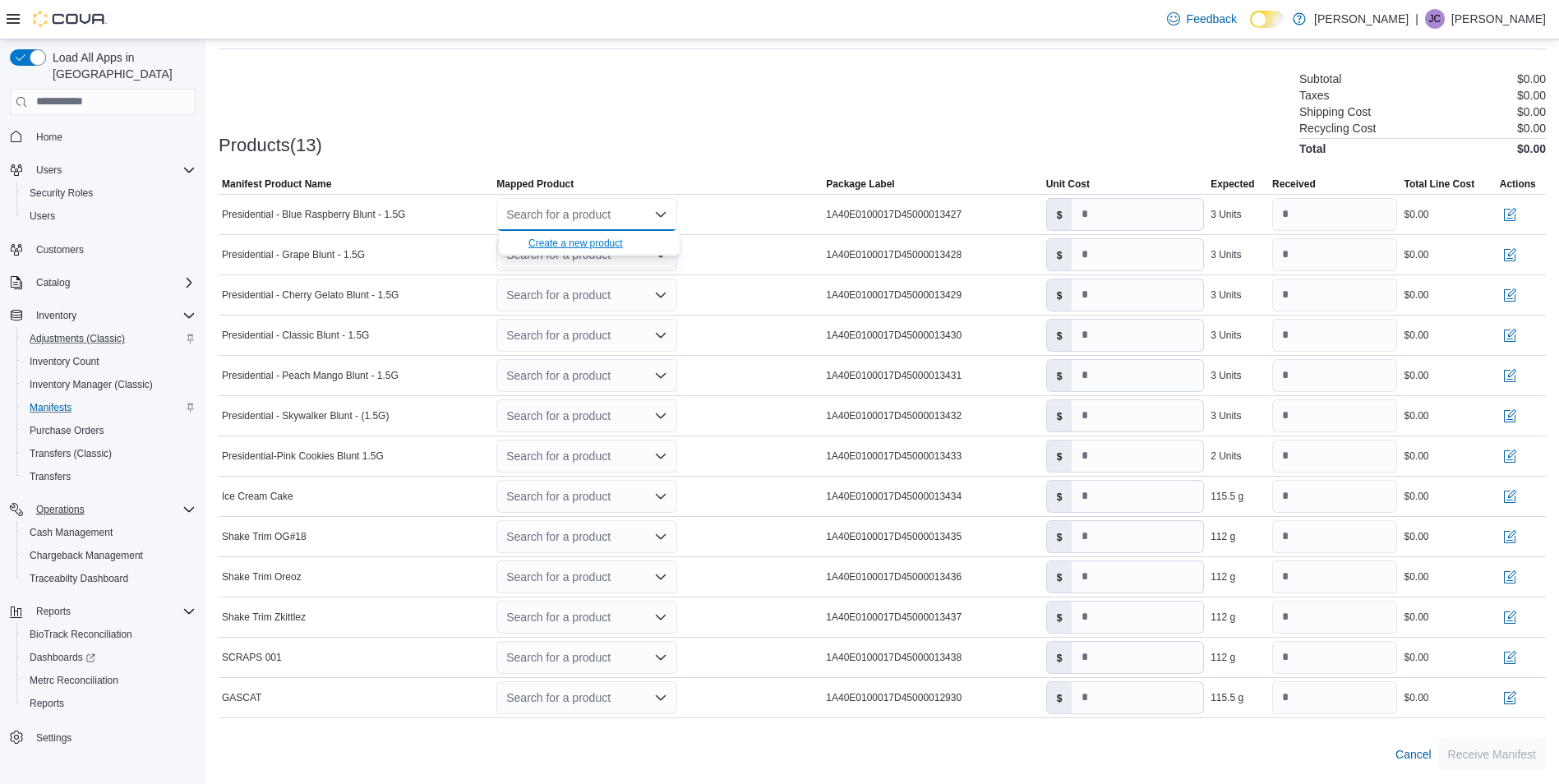
click at [558, 243] on div "Create a new product" at bounding box center [575, 244] width 95 height 14
click at [613, 504] on div "Search for a product" at bounding box center [586, 496] width 181 height 33
